Goal: Task Accomplishment & Management: Use online tool/utility

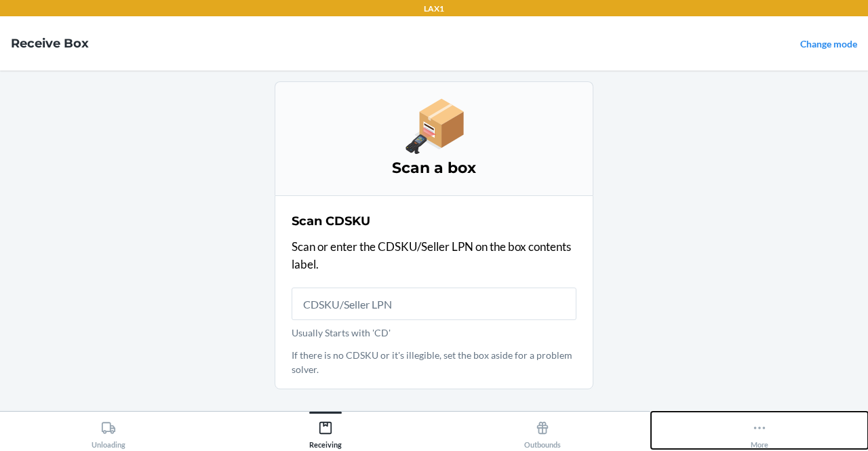
click at [796, 431] on button "More" at bounding box center [759, 430] width 217 height 37
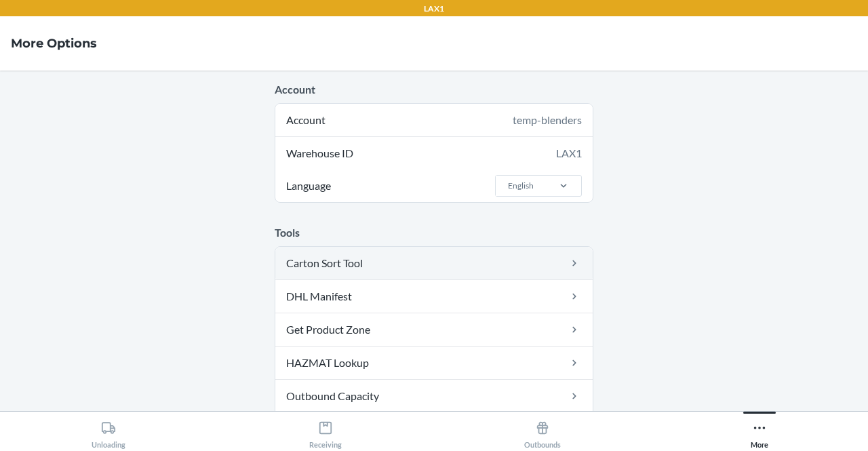
click at [397, 258] on link "Carton Sort Tool" at bounding box center [433, 263] width 317 height 33
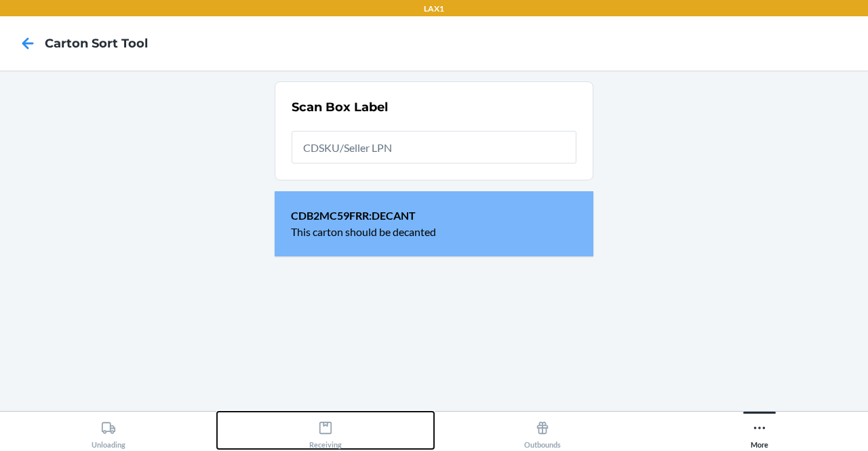
click at [359, 431] on button "Receiving" at bounding box center [325, 430] width 217 height 37
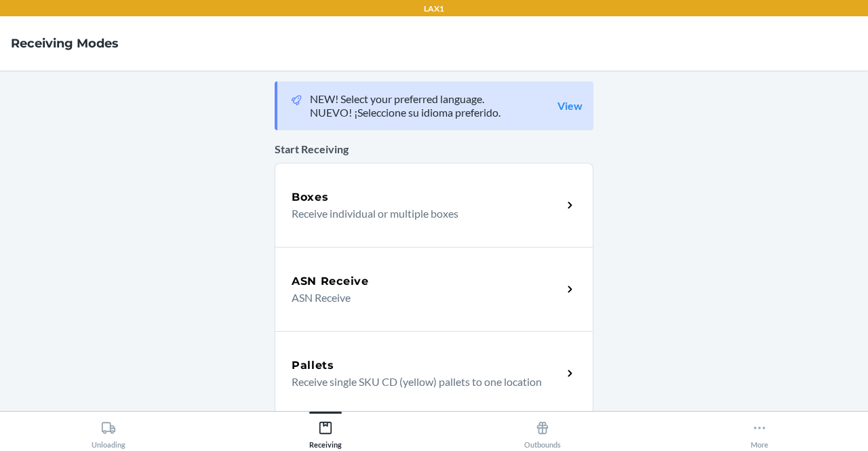
click at [420, 188] on div "Boxes Receive individual or multiple boxes" at bounding box center [434, 205] width 319 height 84
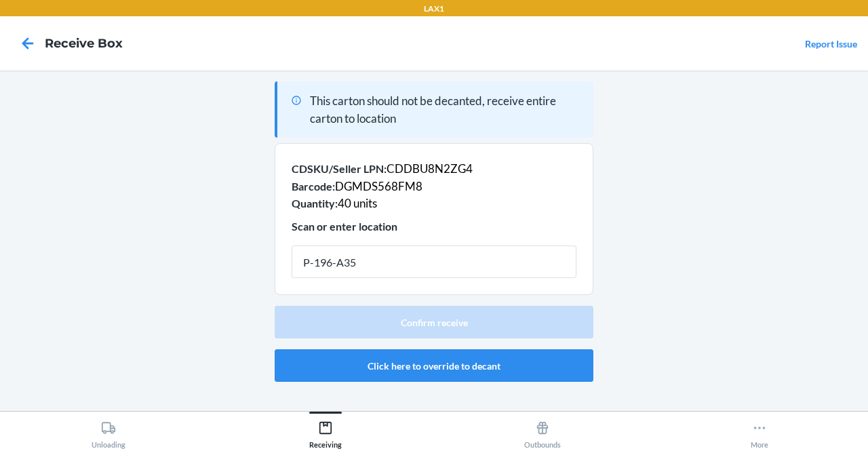
type input "P-196-A35"
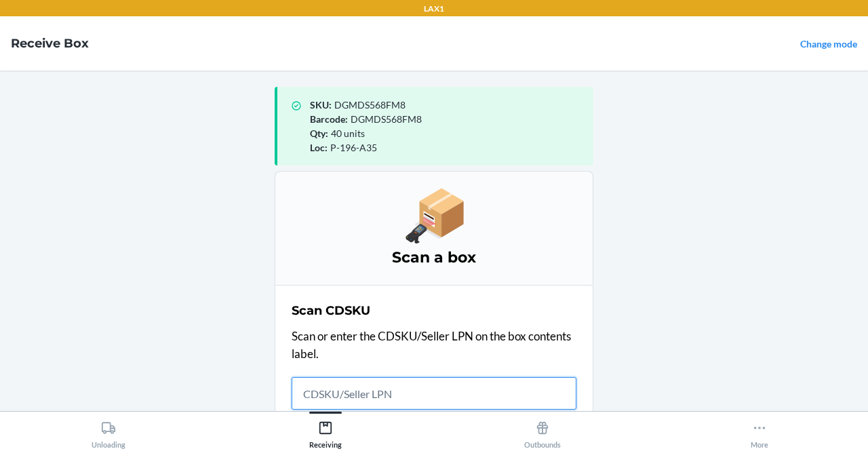
click at [490, 393] on input "Usually Starts with 'CD'" at bounding box center [434, 393] width 285 height 33
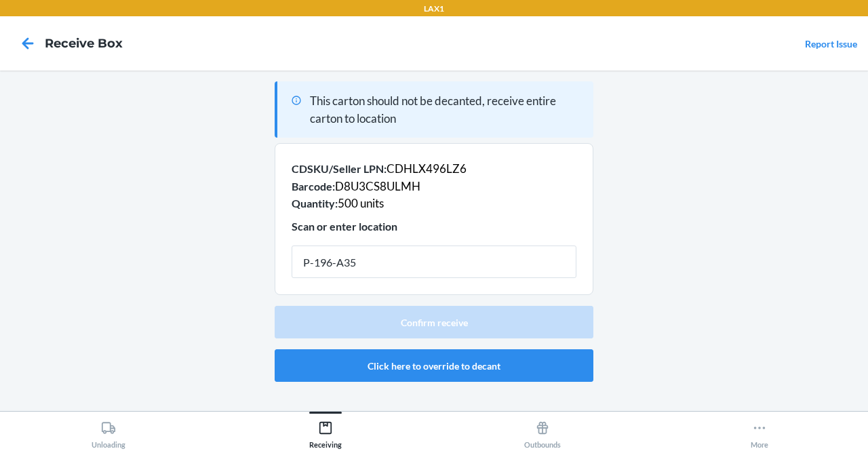
type input "P-196-A35"
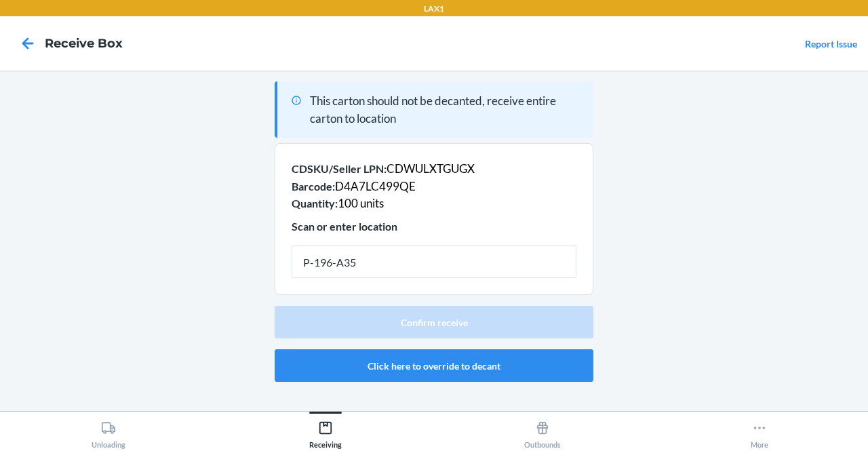
type input "P-196-A35"
type input "P-196-A37"
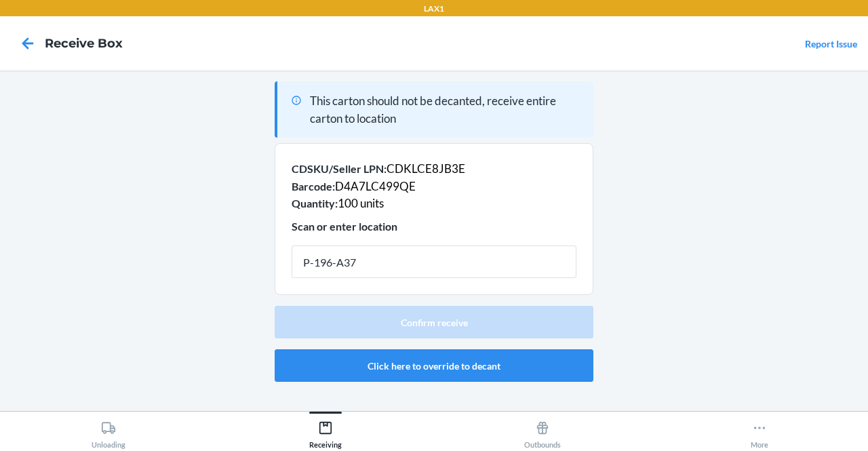
type input "P-196-A37"
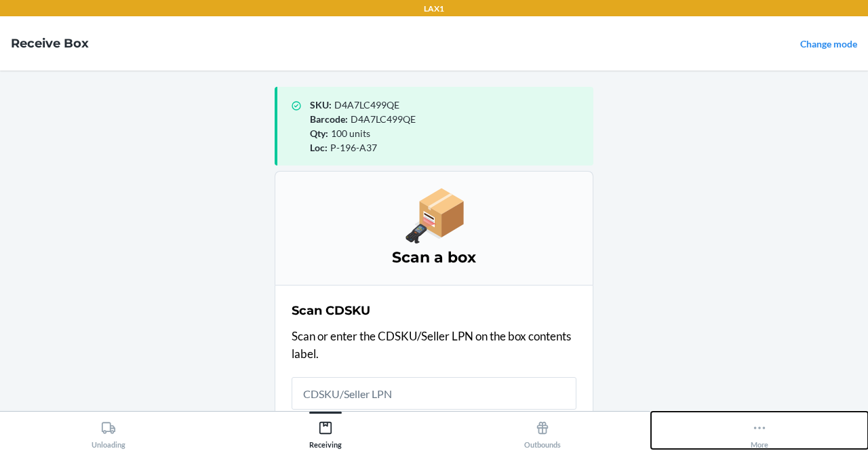
click at [736, 437] on button "More" at bounding box center [759, 430] width 217 height 37
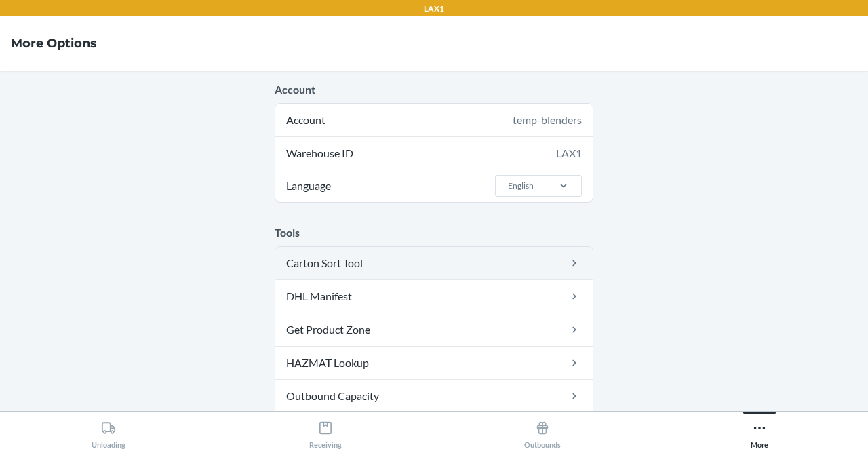
click at [465, 258] on link "Carton Sort Tool" at bounding box center [433, 263] width 317 height 33
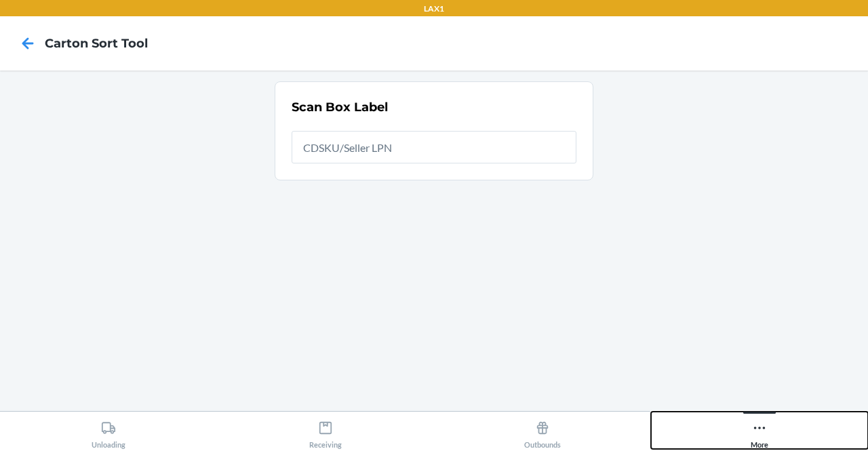
click at [730, 433] on button "More" at bounding box center [759, 430] width 217 height 37
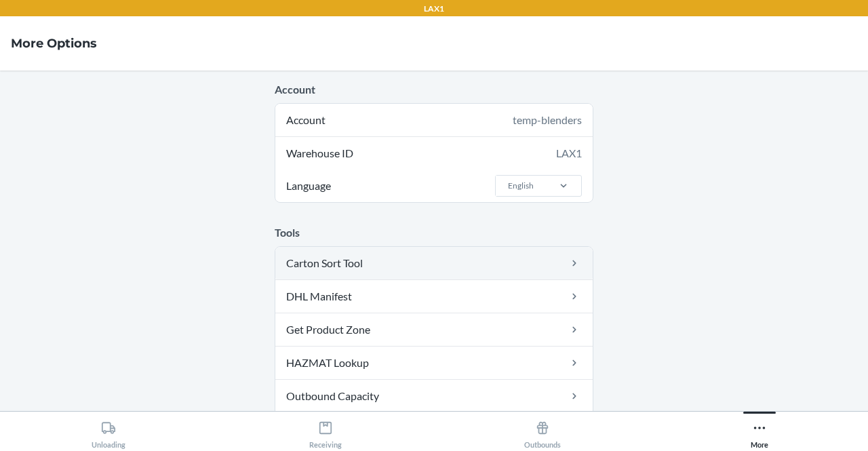
click at [469, 256] on link "Carton Sort Tool" at bounding box center [433, 263] width 317 height 33
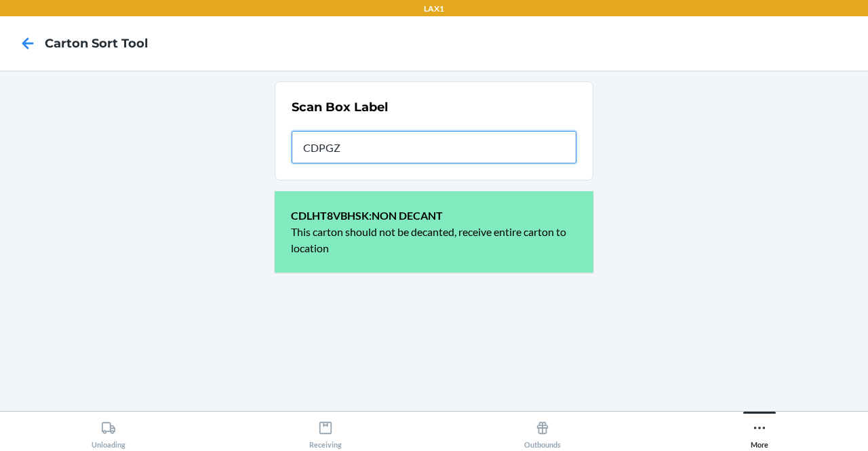
type input "CDPGZ4"
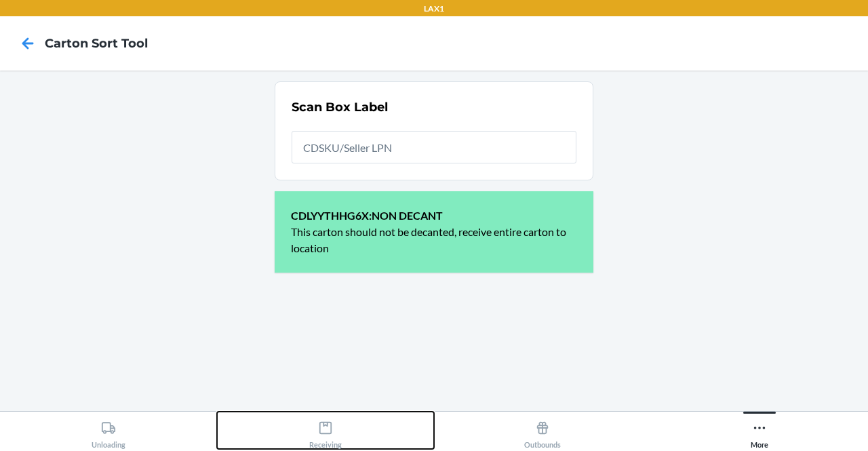
click at [305, 436] on button "Receiving" at bounding box center [325, 430] width 217 height 37
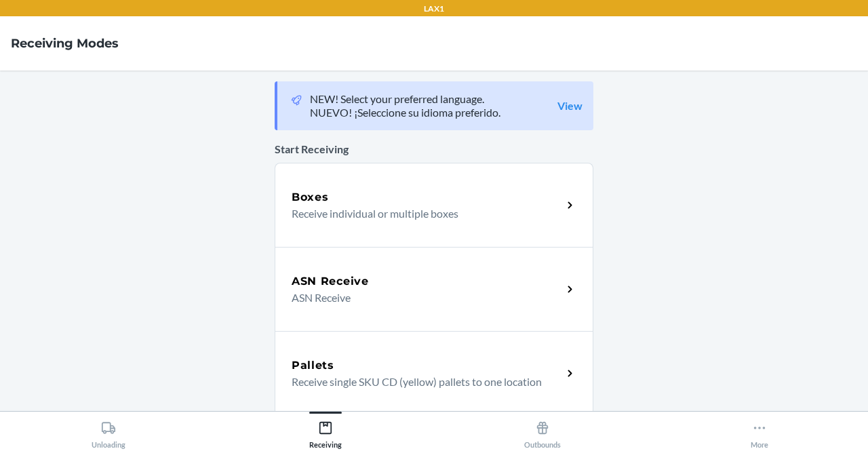
click at [387, 201] on div "Boxes" at bounding box center [427, 197] width 271 height 16
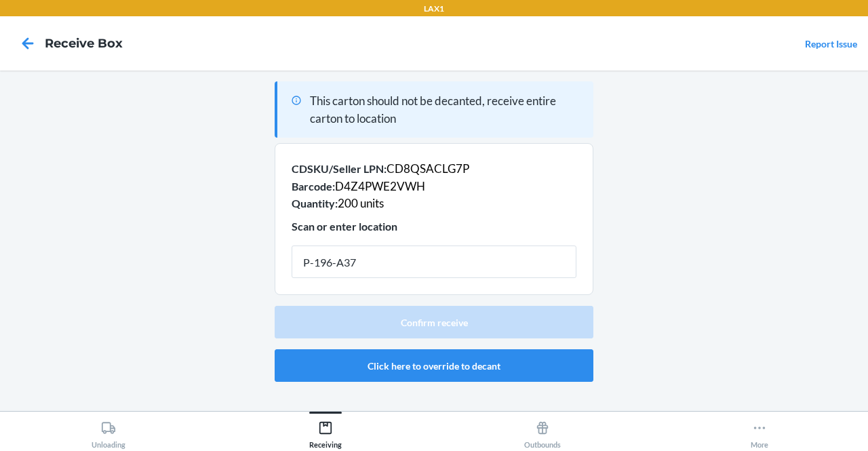
type input "P-196-A37"
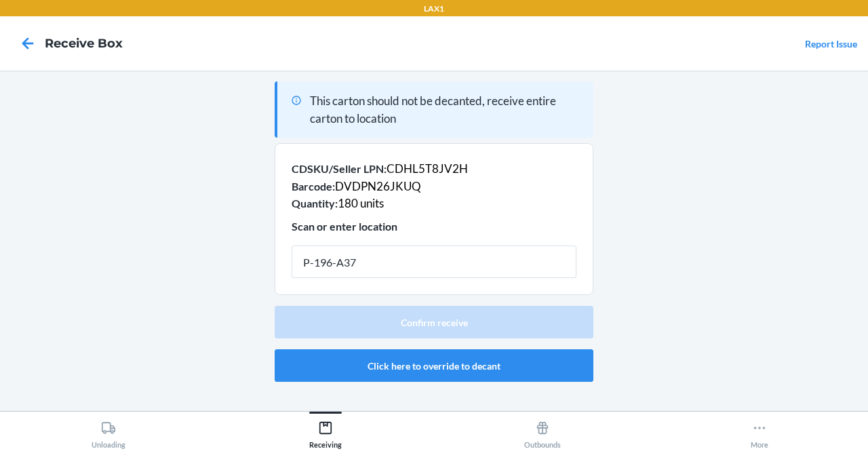
type input "P-196-A37"
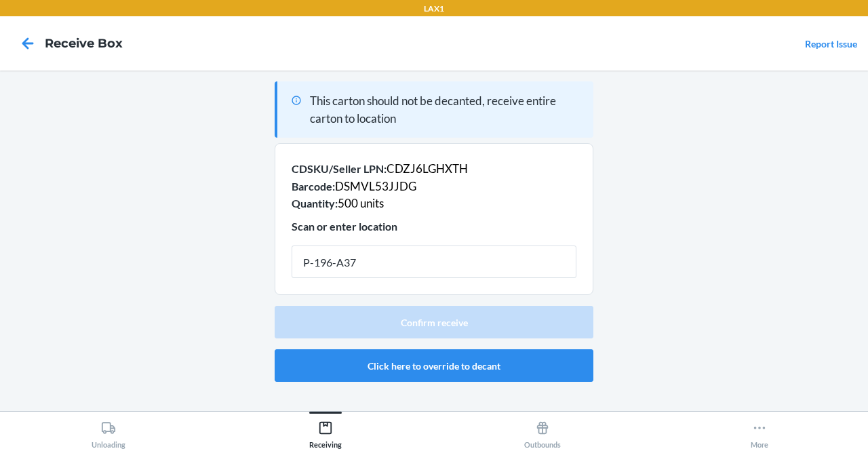
type input "P-196-A37"
type input "P-195-A38"
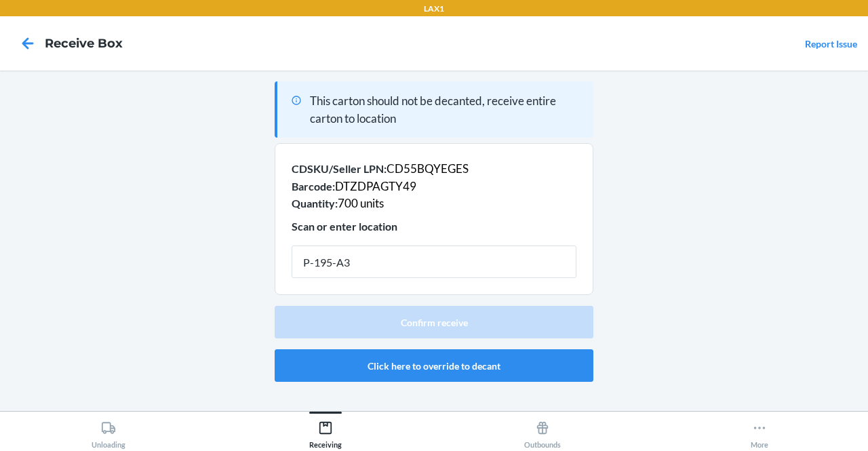
type input "P-195-A38"
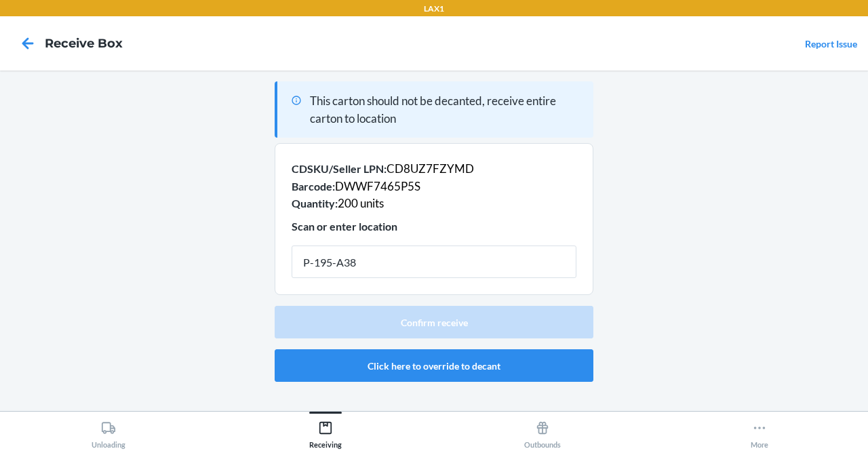
type input "P-195-A38"
